Goal: Find specific page/section: Locate item on page

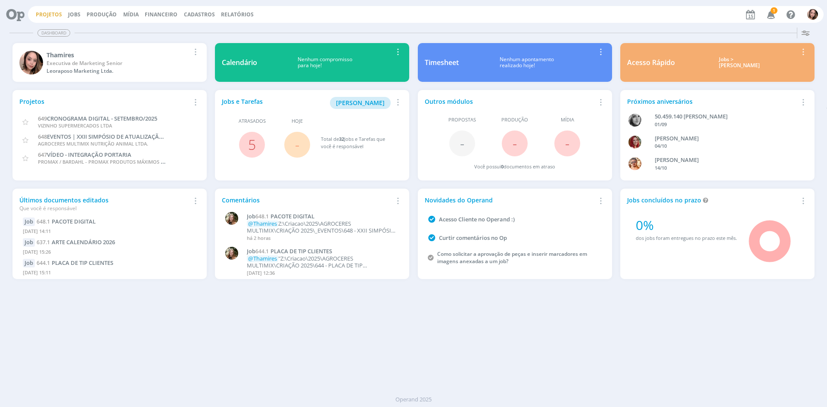
click at [39, 11] on link "Projetos" at bounding box center [49, 14] width 26 height 7
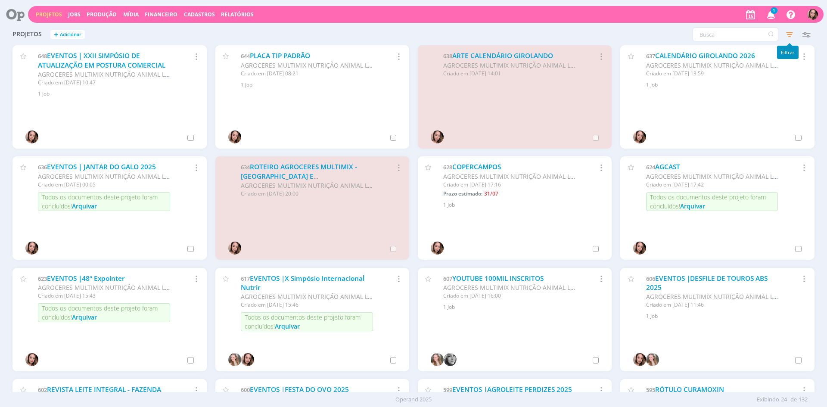
click at [786, 34] on icon "button" at bounding box center [790, 35] width 16 height 16
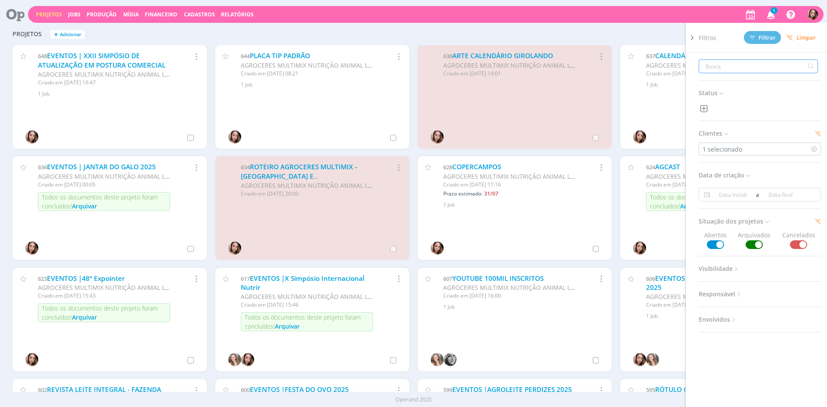
click at [722, 67] on input "text" at bounding box center [758, 66] width 119 height 14
click at [643, 37] on div "Filtros Filtrar [GEOGRAPHIC_DATA] Status Clientes 1 selecionado Data de criação…" at bounding box center [667, 35] width 296 height 14
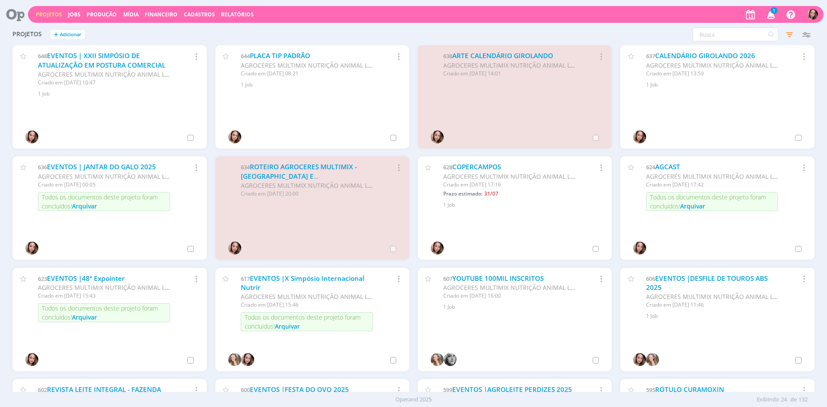
click at [770, 13] on icon "button" at bounding box center [771, 14] width 15 height 15
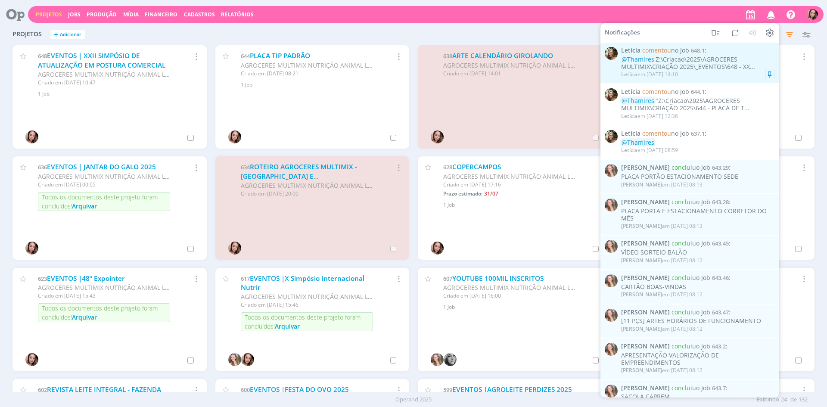
click at [647, 76] on div "Letícia em [DATE] 14:10" at bounding box center [649, 75] width 57 height 6
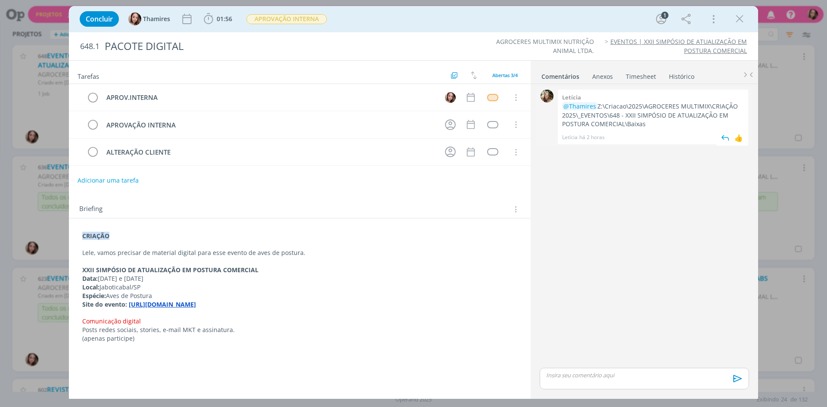
drag, startPoint x: 598, startPoint y: 107, endPoint x: 634, endPoint y: 119, distance: 37.6
click at [635, 125] on p "@Thamires Z:\Criacao\2025\AGROCERES MULTIMIX\CRIAÇÃO 2025\_EVENTOS\648 - XXII S…" at bounding box center [653, 115] width 182 height 26
copy p "Z:\Criacao\2025\AGROCERES MULTIMIX\CRIAÇÃO 2025\_EVENTOS\648 - XXII SIMPÓSIO DE…"
